Goal: Navigation & Orientation: Find specific page/section

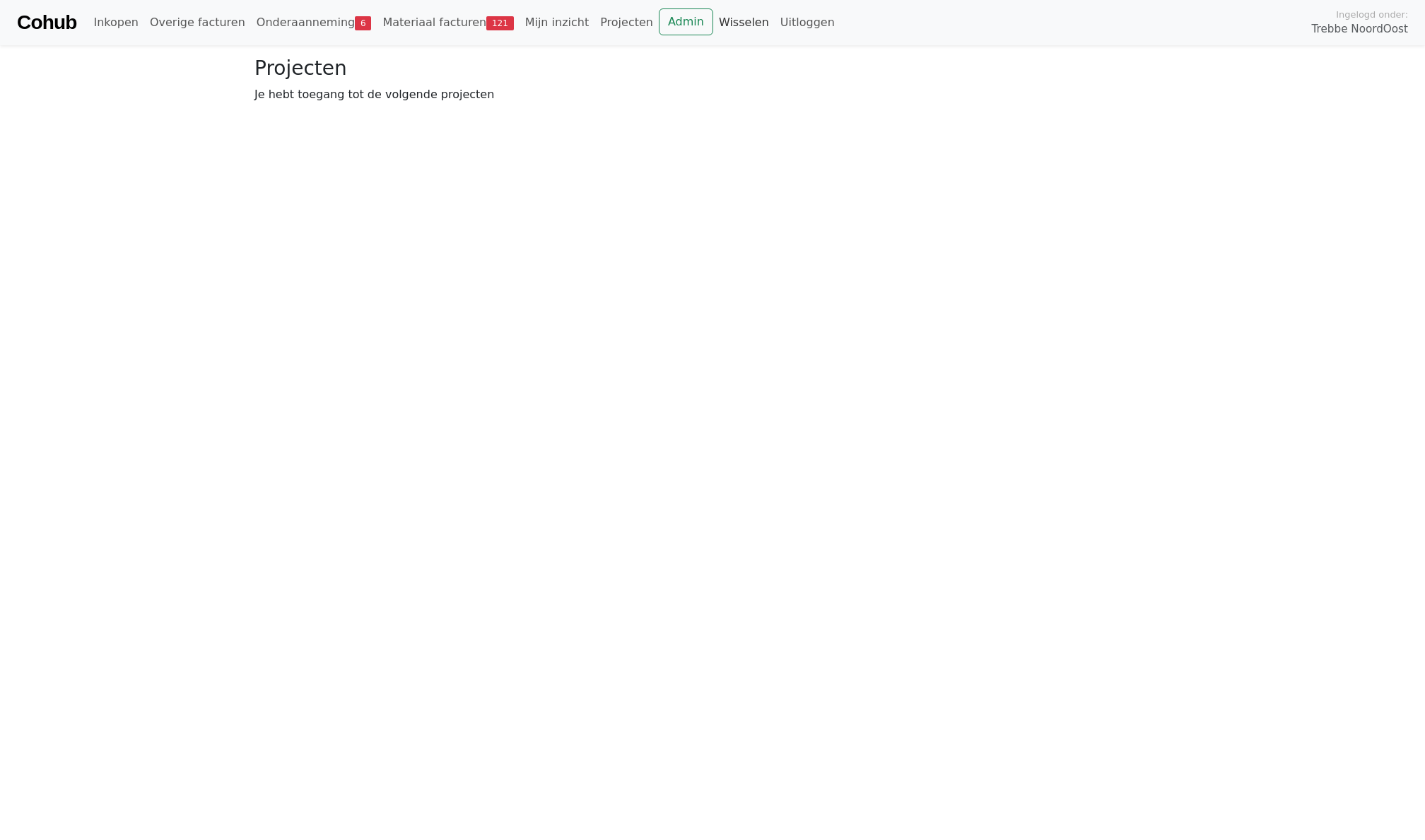
click at [717, 26] on link "Wisselen" at bounding box center [744, 23] width 61 height 28
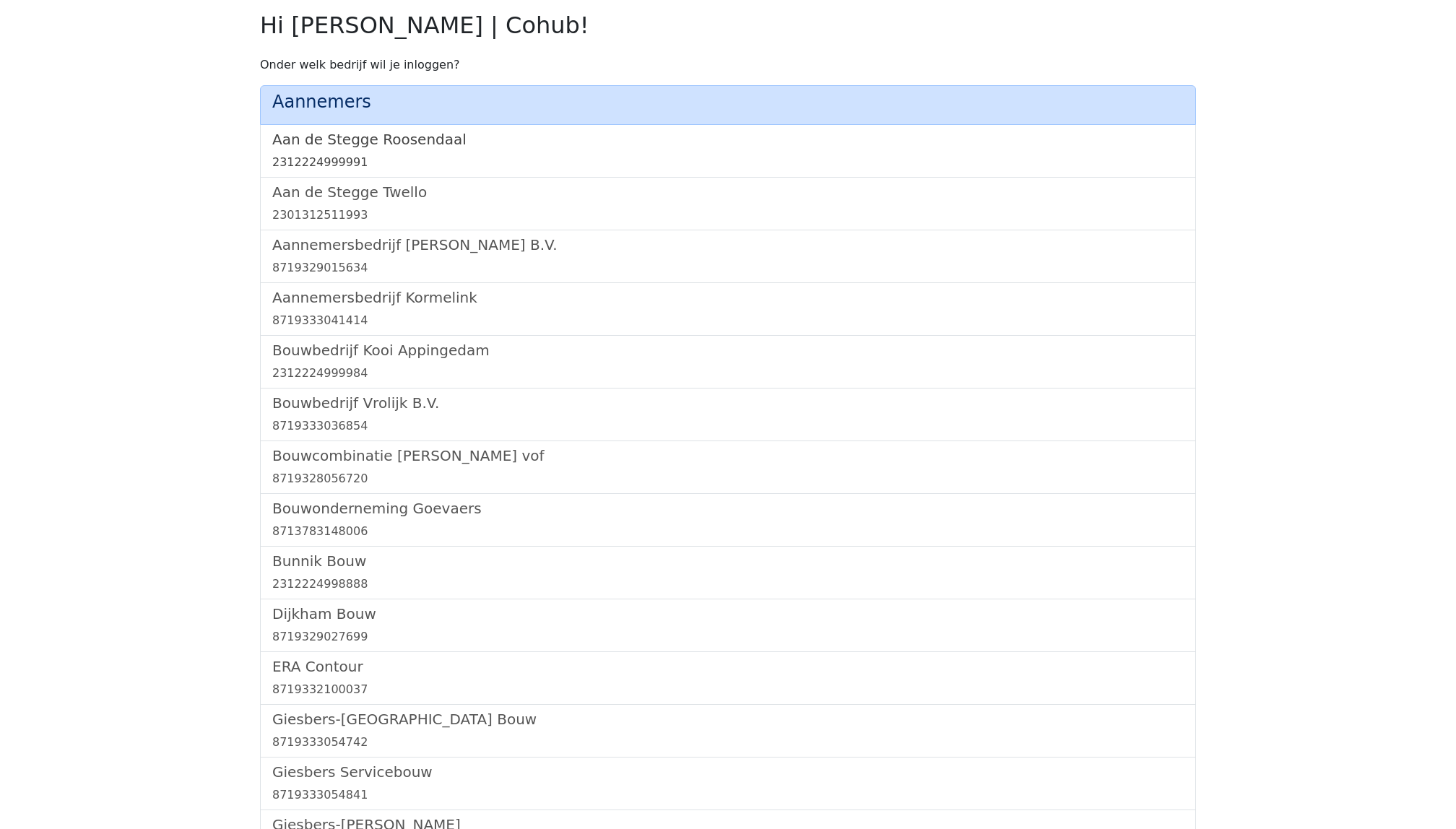
scroll to position [1525, 0]
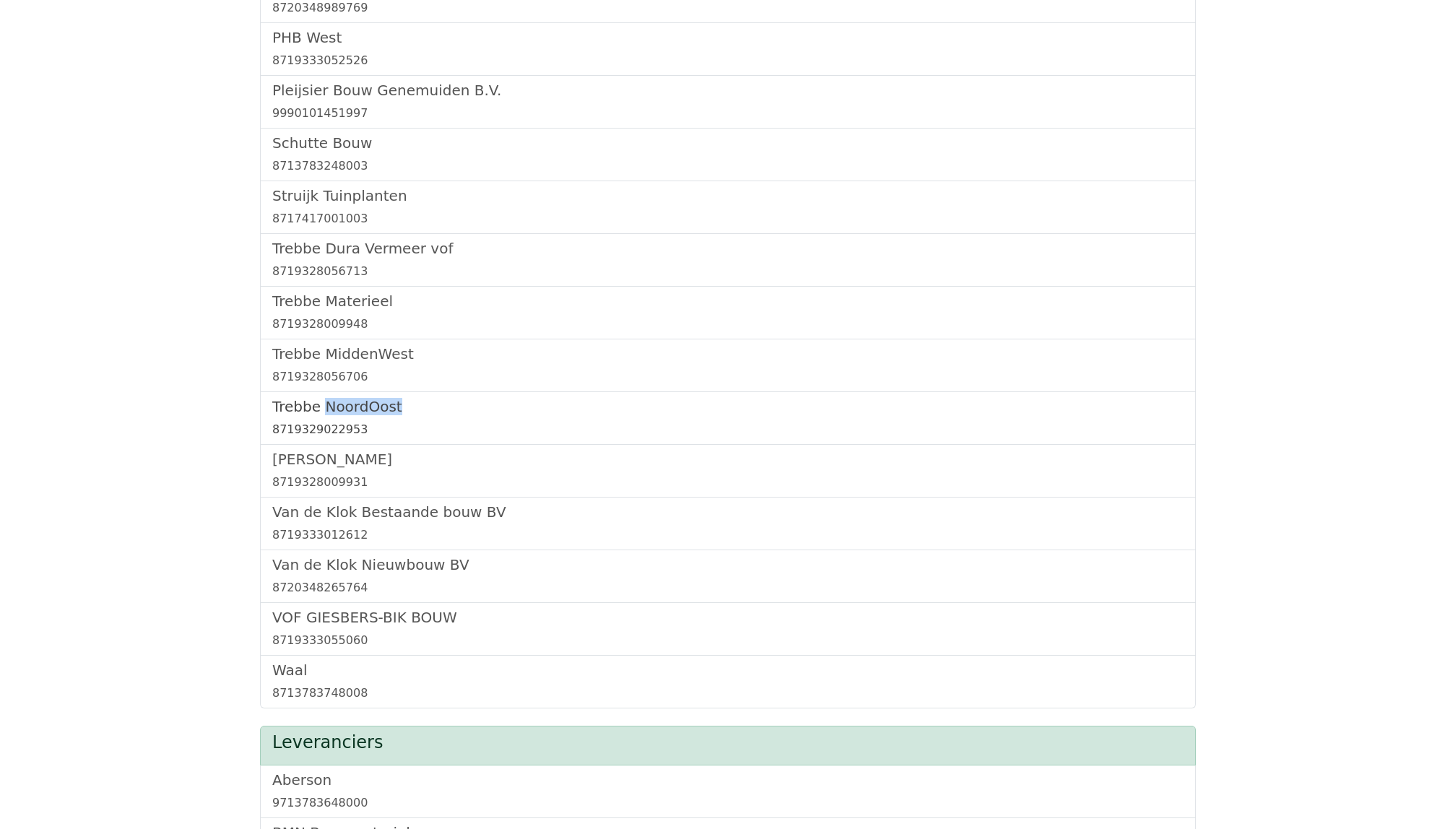
click at [301, 415] on h5 "Trebbe NoordOost" at bounding box center [728, 407] width 911 height 17
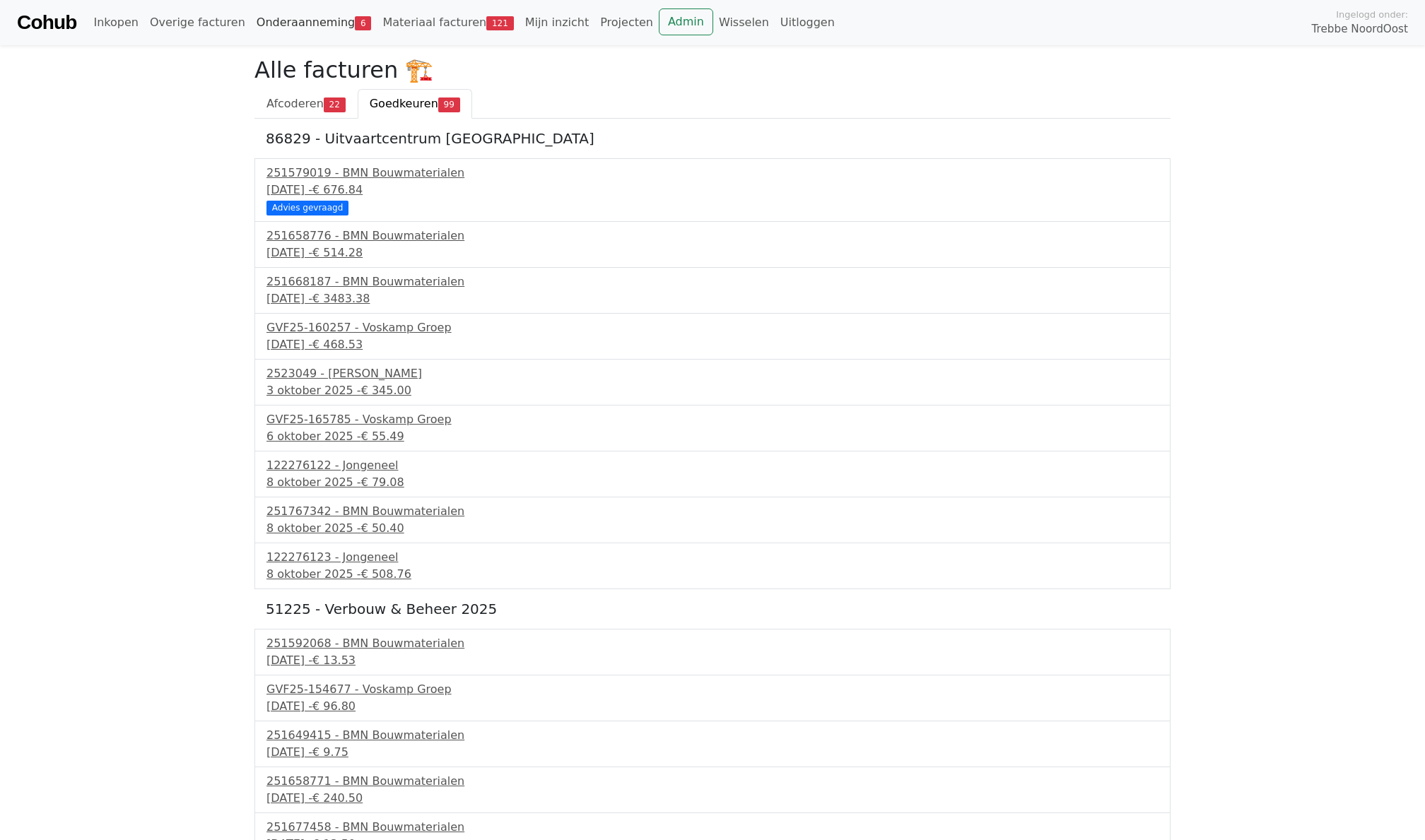
click at [284, 34] on link "Onderaanneming 6" at bounding box center [314, 23] width 127 height 28
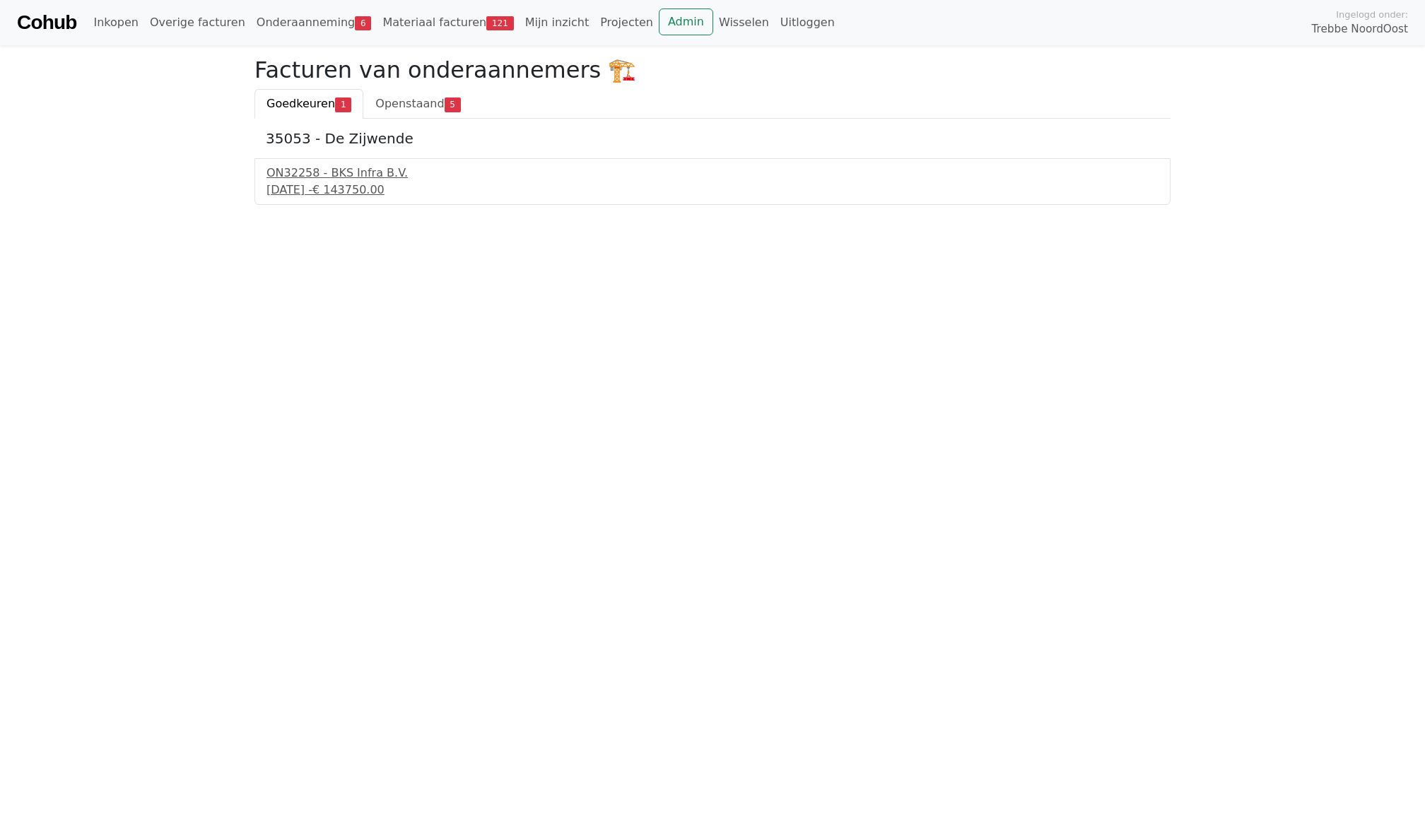
click at [387, 82] on h2 "Facturen van onderaannemers 🏗️" at bounding box center [712, 70] width 916 height 27
click at [389, 105] on span "Openstaand" at bounding box center [409, 103] width 69 height 13
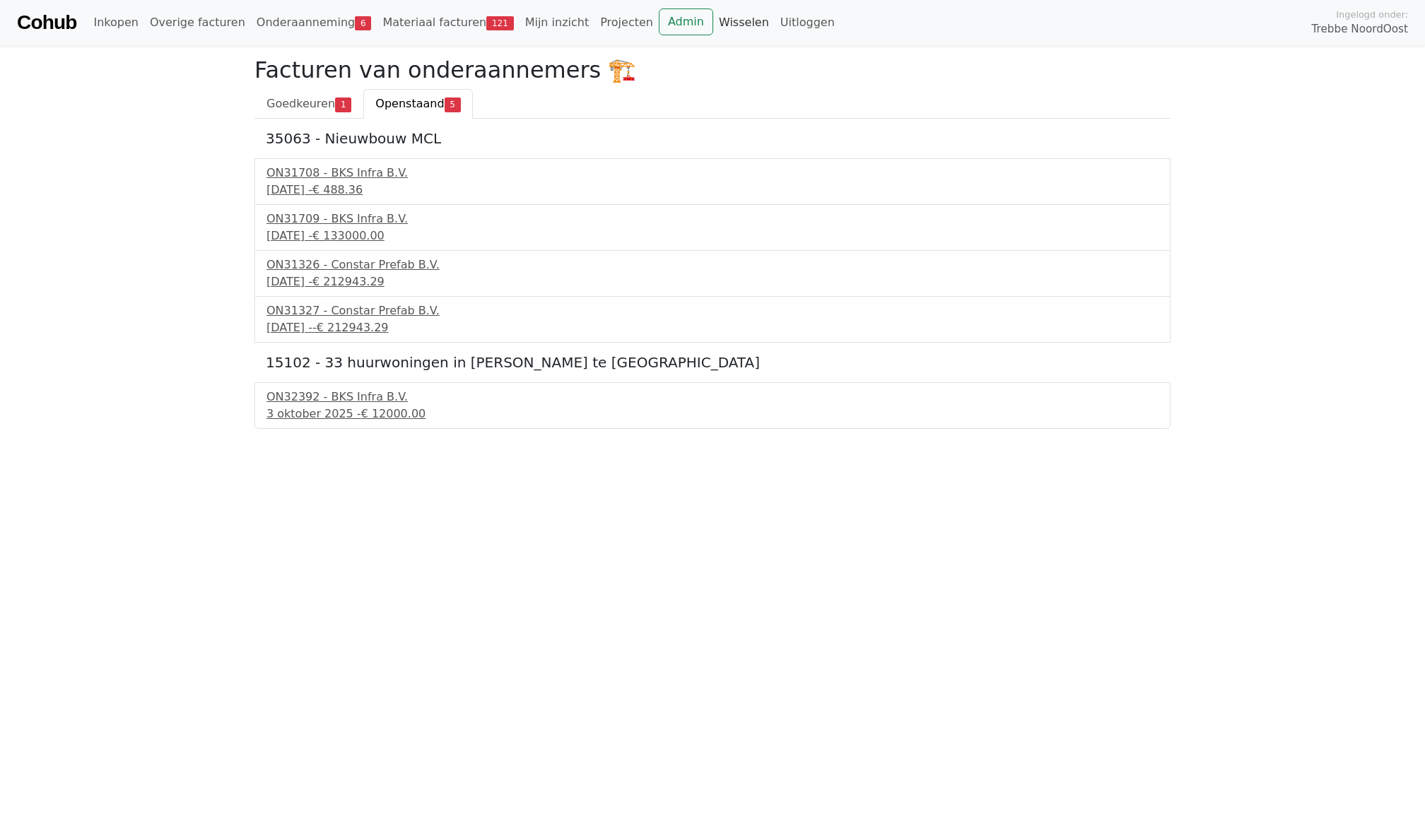
click at [713, 17] on link "Wisselen" at bounding box center [744, 23] width 61 height 28
click at [659, 27] on link "Admin" at bounding box center [686, 22] width 54 height 27
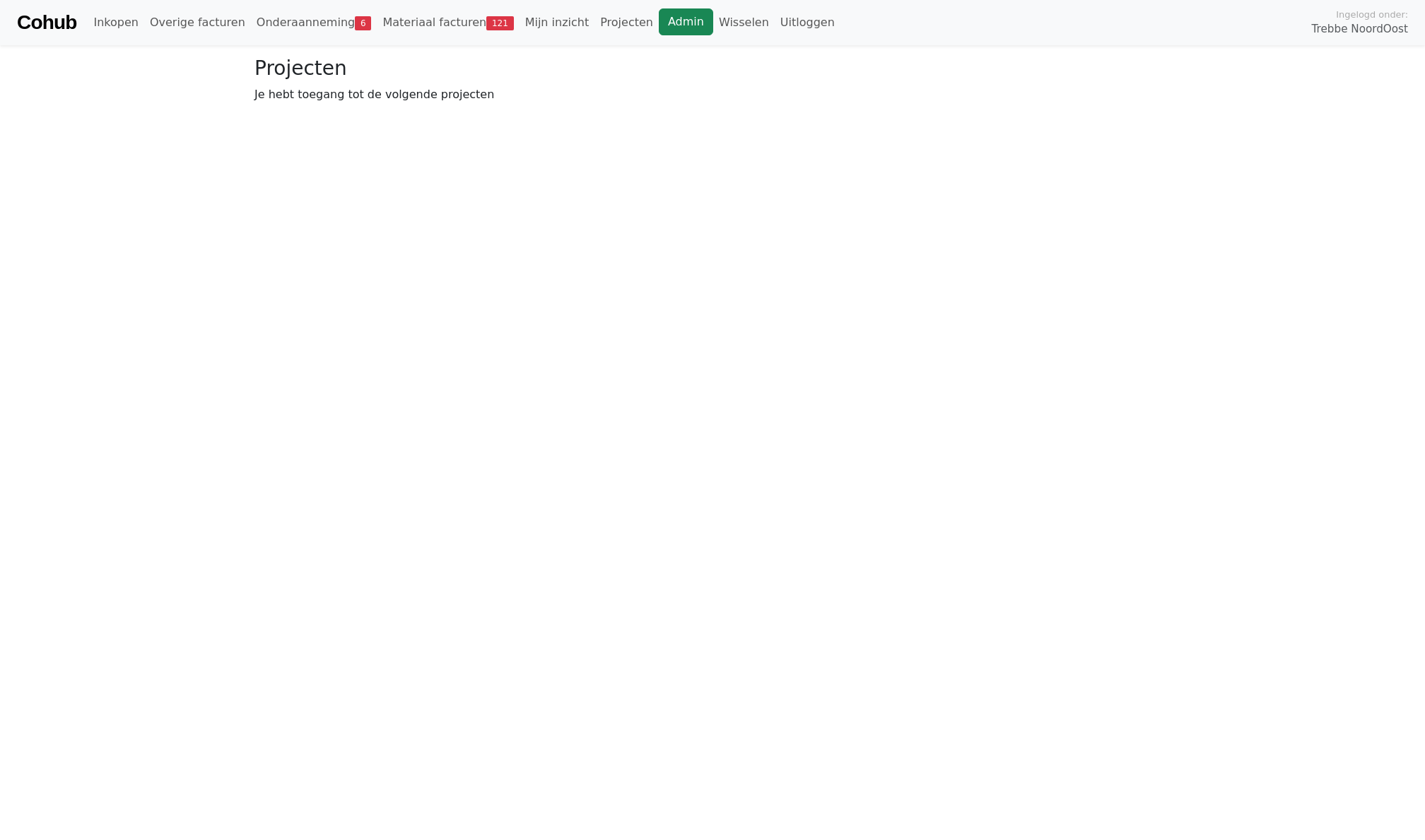
click at [659, 23] on link "Admin" at bounding box center [686, 22] width 54 height 27
